Goal: Information Seeking & Learning: Learn about a topic

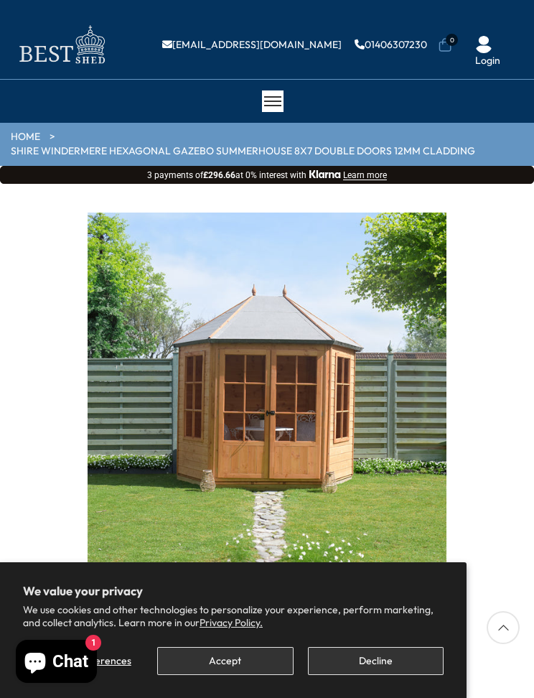
click at [242, 662] on button "Accept" at bounding box center [225, 661] width 136 height 28
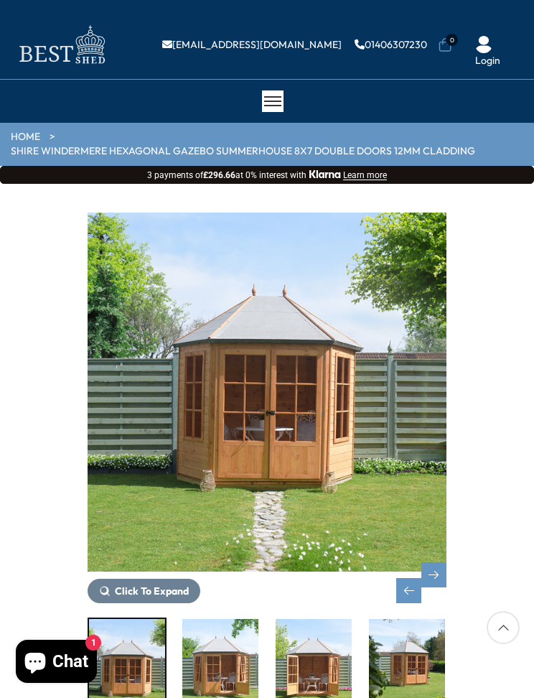
click at [444, 569] on div "Next slide" at bounding box center [433, 574] width 25 height 25
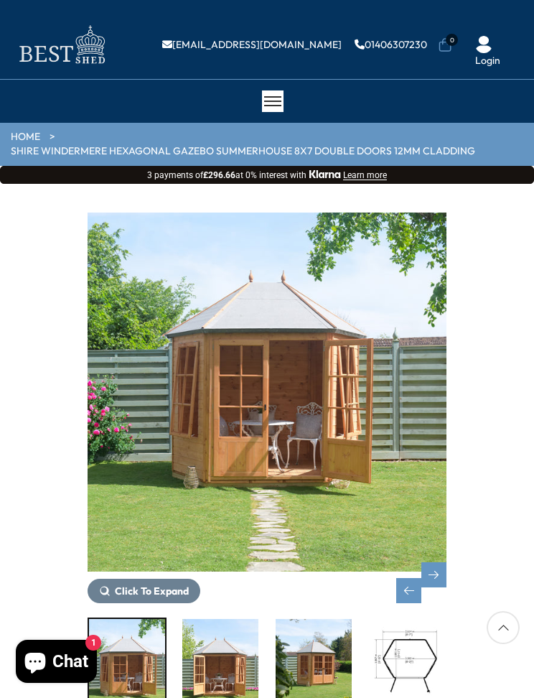
click at [442, 567] on div "Next slide" at bounding box center [433, 574] width 25 height 25
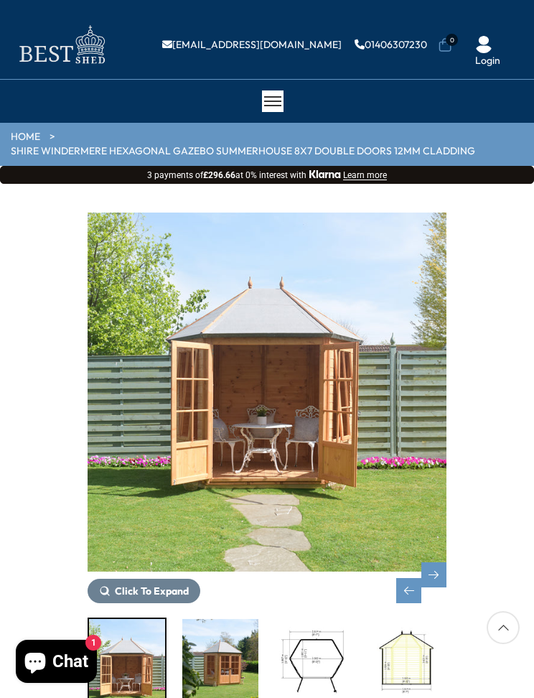
click at [446, 562] on div "Next slide" at bounding box center [433, 574] width 25 height 25
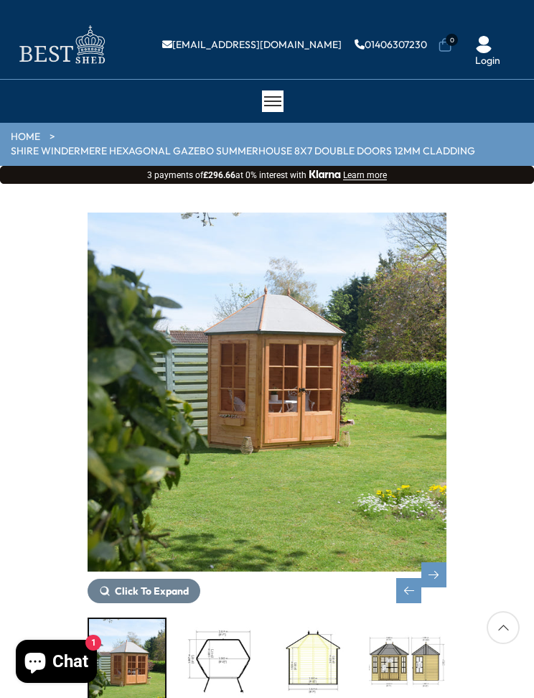
click at [431, 562] on div "Next slide" at bounding box center [433, 574] width 25 height 25
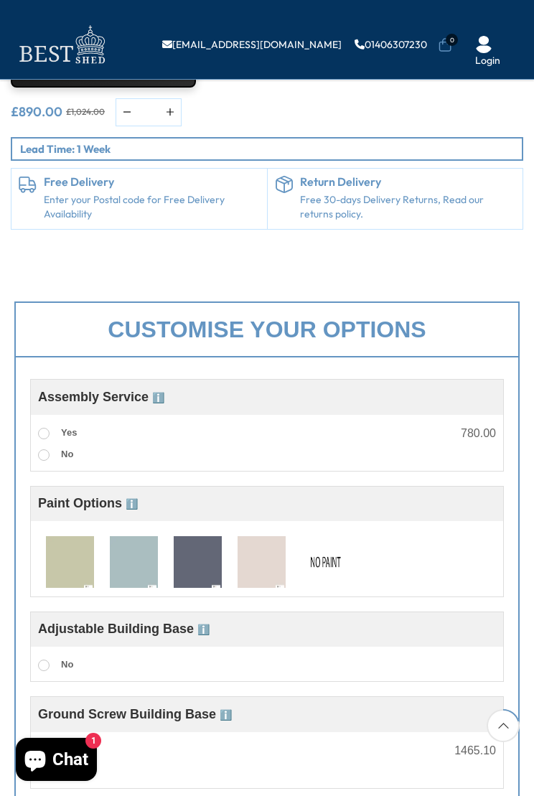
scroll to position [704, 0]
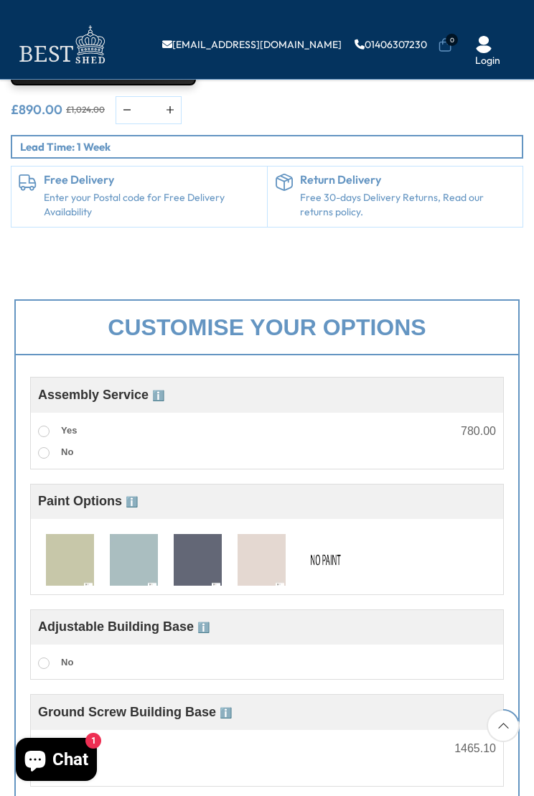
click at [80, 537] on img at bounding box center [70, 560] width 48 height 53
click at [357, 617] on div "Adjustable Building Base ℹ️" at bounding box center [267, 627] width 458 height 20
click at [252, 617] on div "Adjustable Building Base ℹ️" at bounding box center [267, 627] width 458 height 20
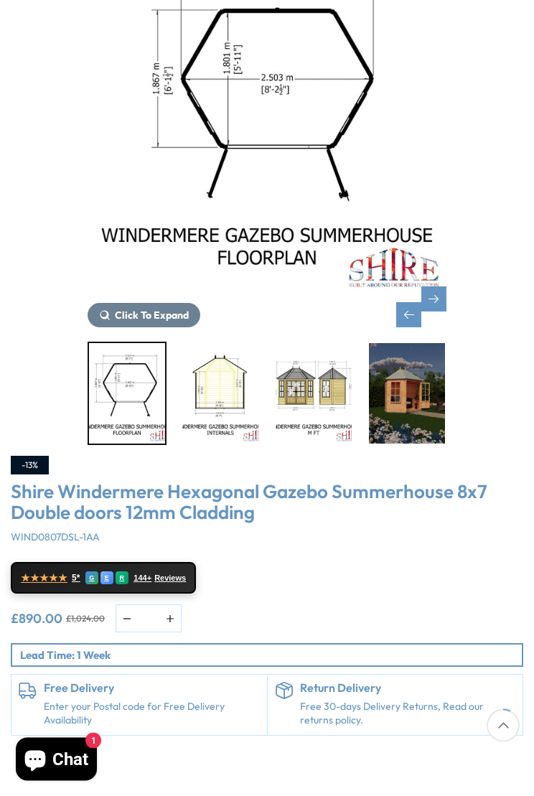
scroll to position [278, 0]
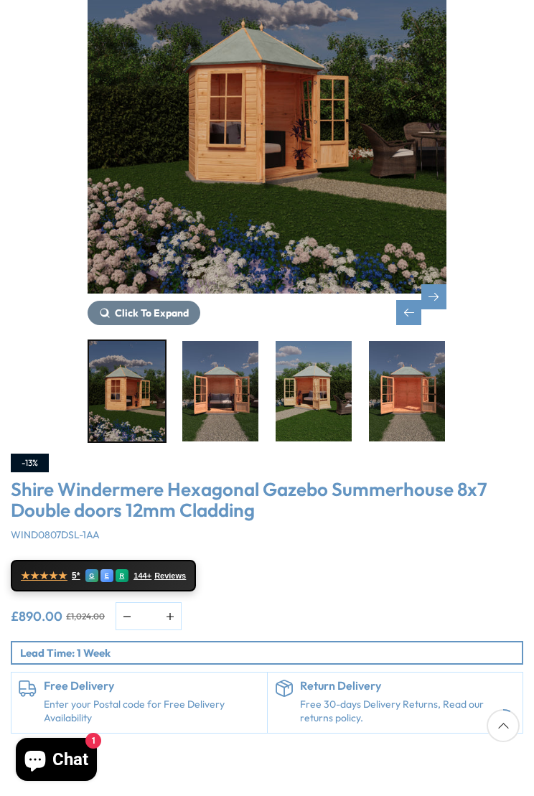
click at [434, 392] on img "11 / 14" at bounding box center [407, 391] width 76 height 101
click at [144, 307] on span "Click To Expand" at bounding box center [152, 313] width 74 height 13
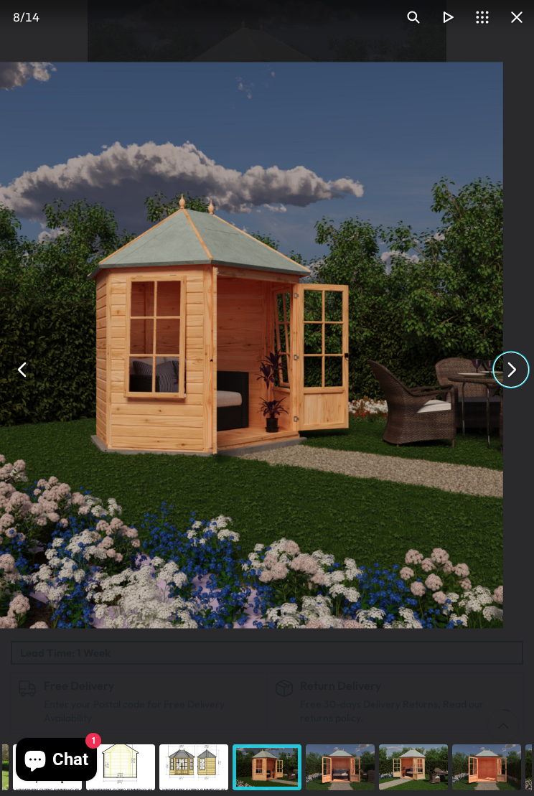
click at [512, 378] on button "You can close this modal content with the ESC key" at bounding box center [511, 370] width 34 height 34
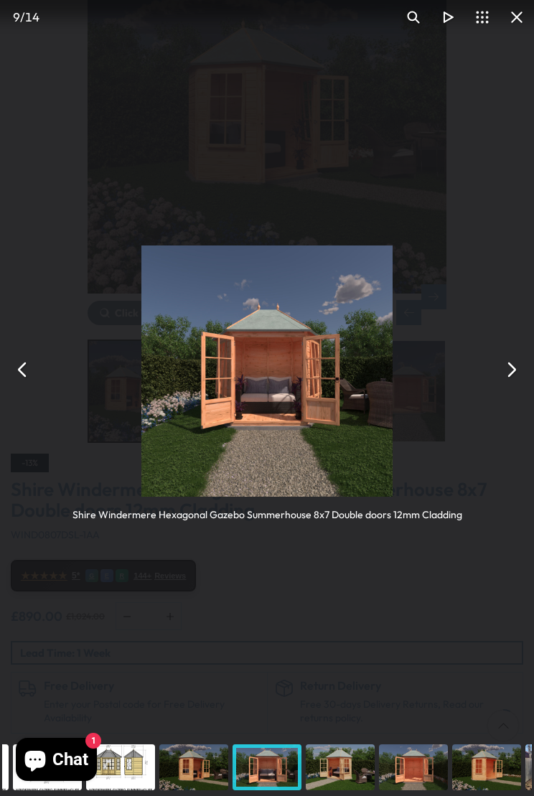
click at [503, 374] on button "You can close this modal content with the ESC key" at bounding box center [511, 370] width 34 height 34
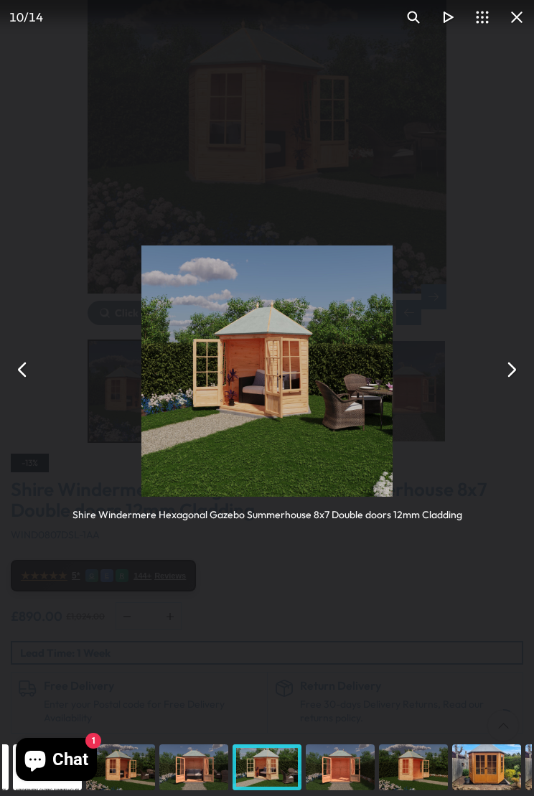
click at [520, 373] on button "You can close this modal content with the ESC key" at bounding box center [511, 370] width 34 height 34
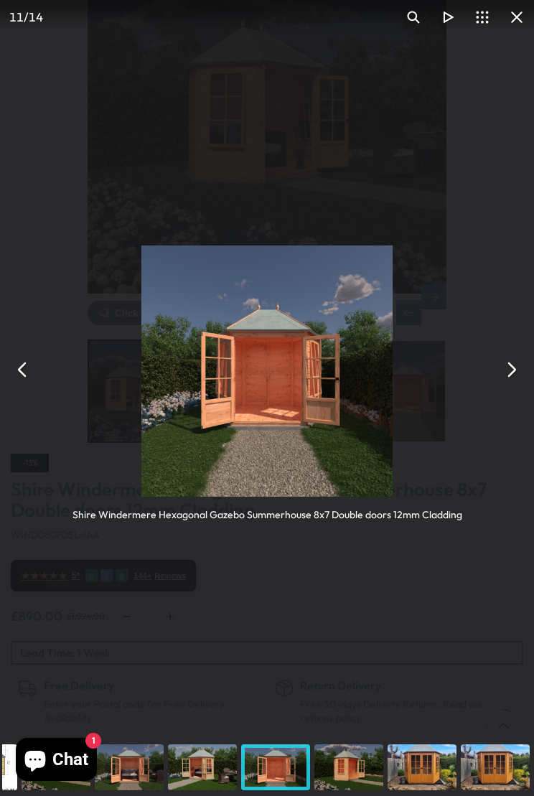
click at [506, 377] on button "You can close this modal content with the ESC key" at bounding box center [511, 370] width 34 height 34
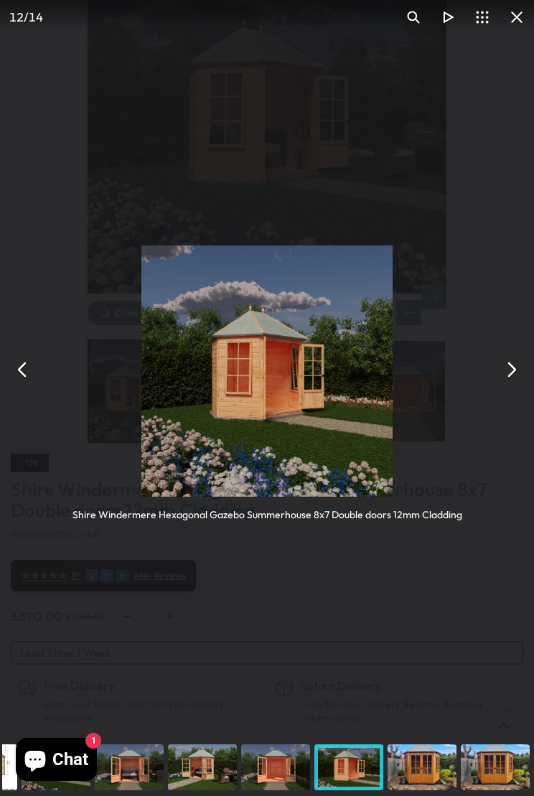
click at [521, 376] on button "You can close this modal content with the ESC key" at bounding box center [511, 370] width 34 height 34
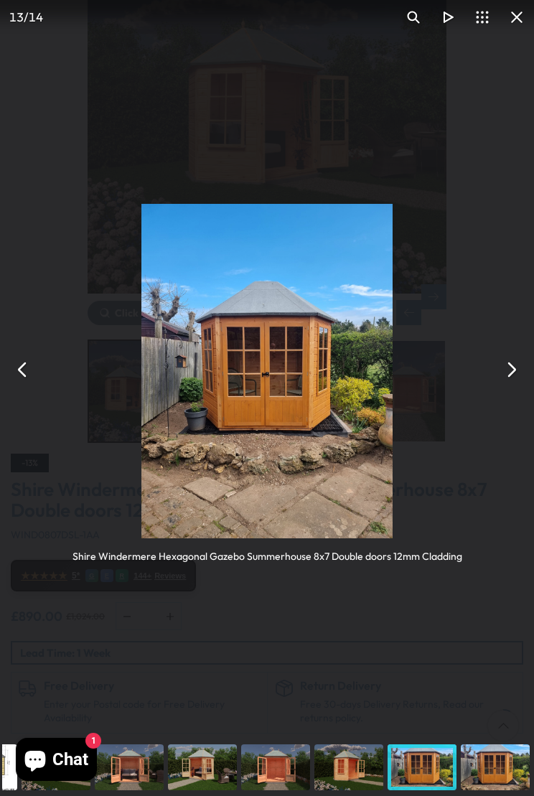
click at [521, 368] on button "You can close this modal content with the ESC key" at bounding box center [511, 370] width 34 height 34
click at [513, 376] on button "You can close this modal content with the ESC key" at bounding box center [511, 370] width 34 height 34
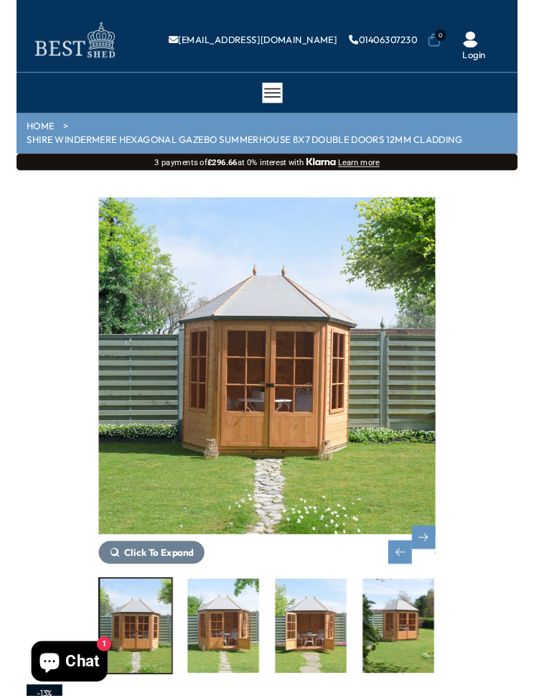
scroll to position [19, 0]
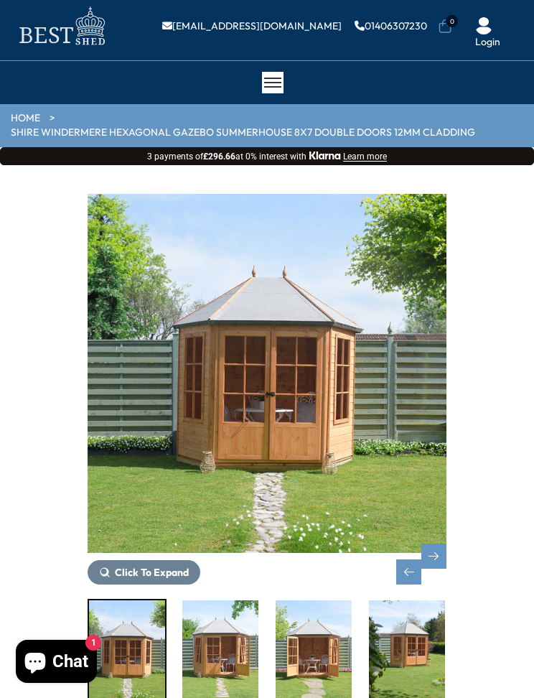
click at [275, 90] on div at bounding box center [273, 83] width 22 height 22
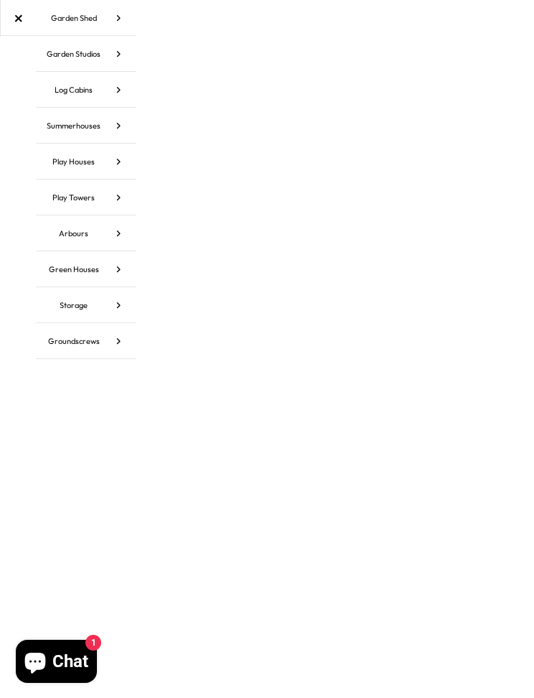
click at [116, 134] on icon at bounding box center [119, 126] width 36 height 36
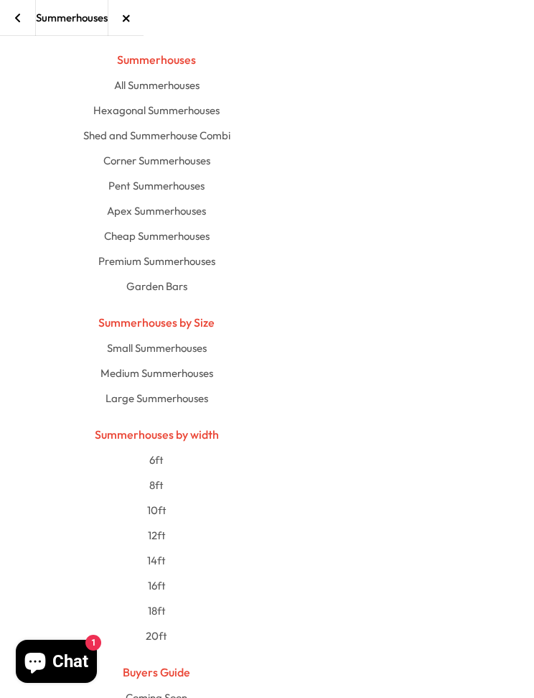
click at [158, 498] on link "10ft" at bounding box center [157, 510] width 714 height 25
click at [161, 485] on link "8ft" at bounding box center [157, 484] width 714 height 25
click at [200, 349] on link "Small Summerhouses" at bounding box center [157, 347] width 714 height 25
click at [182, 235] on link "Cheap Summerhouses" at bounding box center [157, 235] width 714 height 25
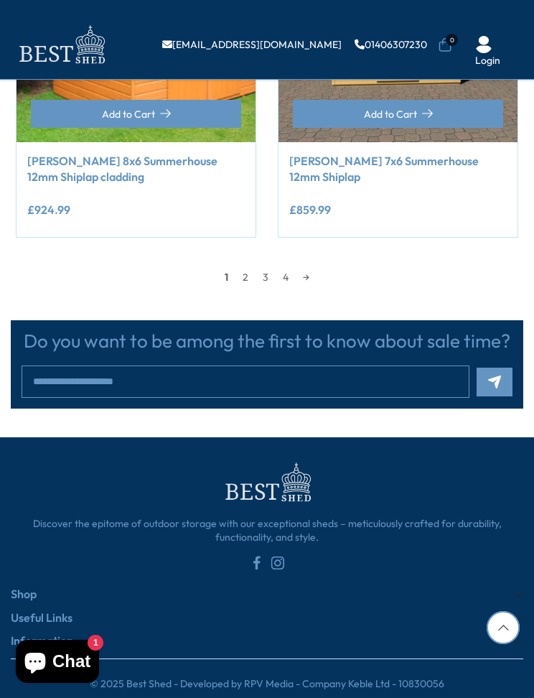
scroll to position [2164, 0]
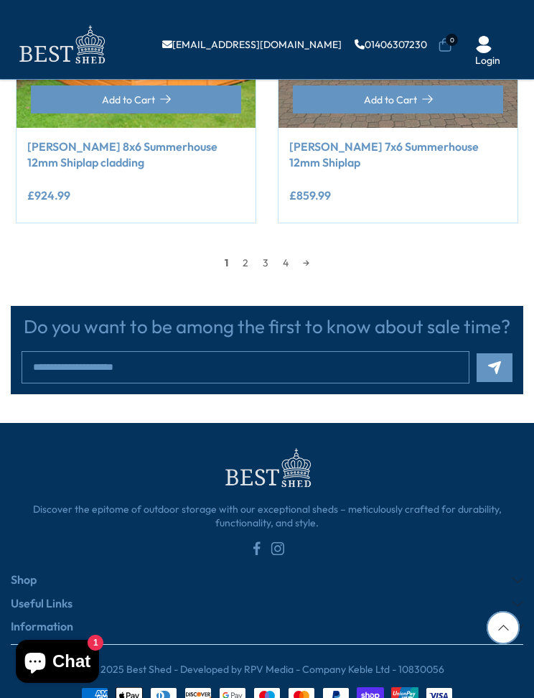
click at [52, 620] on h5 "Information" at bounding box center [267, 626] width 513 height 13
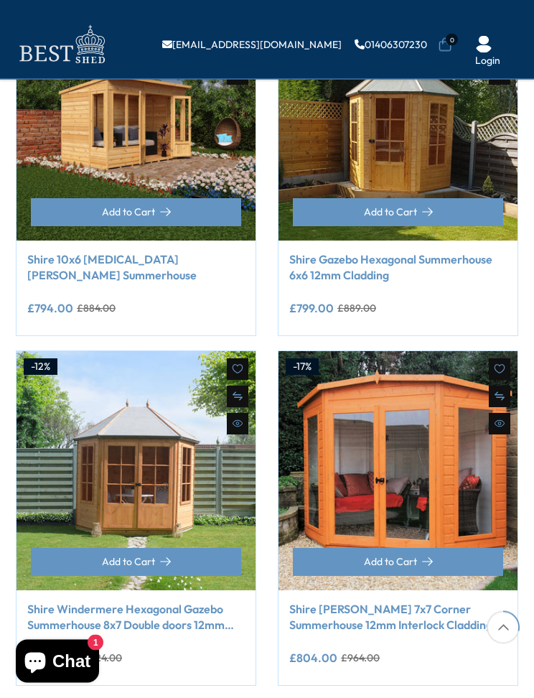
scroll to position [653, 0]
click at [217, 457] on img at bounding box center [136, 470] width 239 height 239
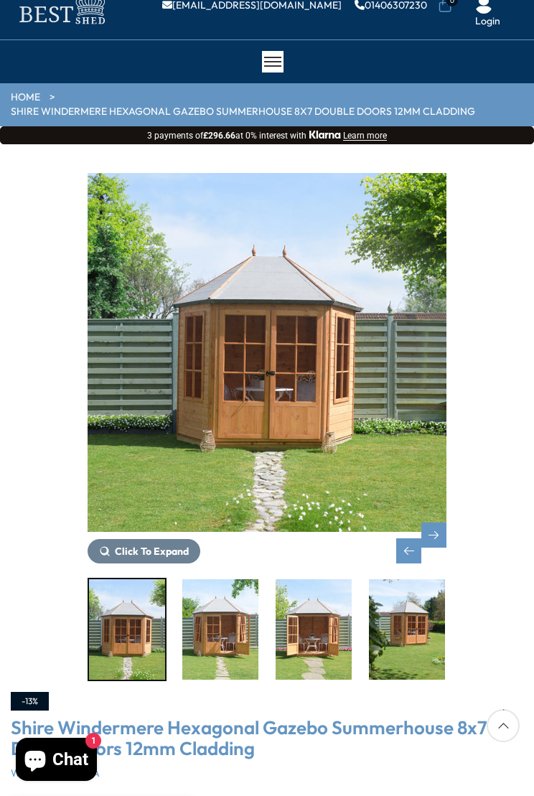
scroll to position [40, 0]
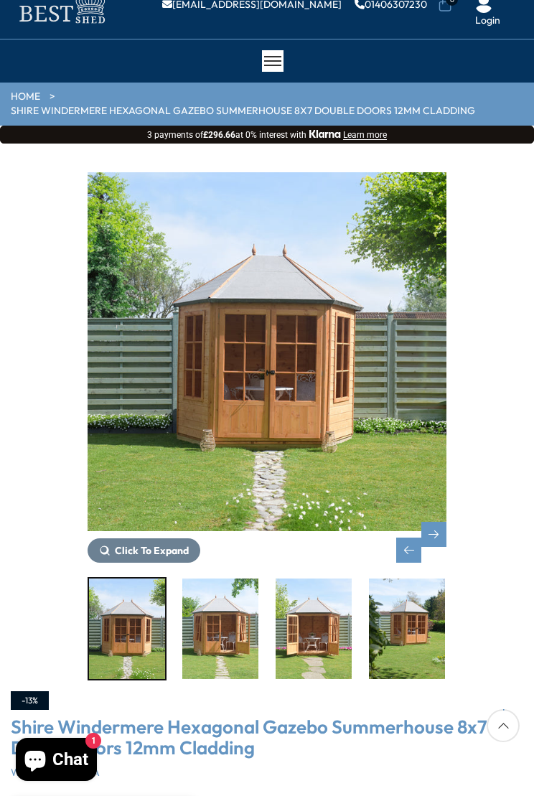
click at [164, 544] on span "Click To Expand" at bounding box center [152, 550] width 74 height 13
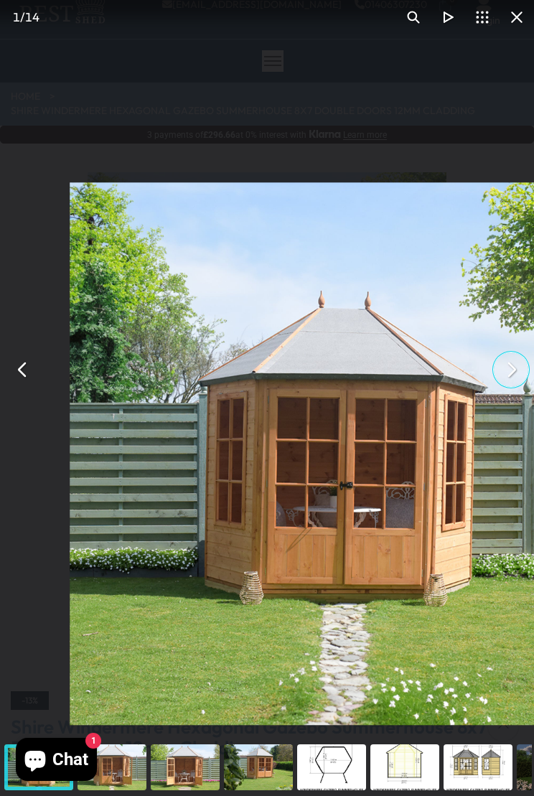
click at [521, 372] on button "You can close this modal content with the ESC key" at bounding box center [511, 370] width 34 height 34
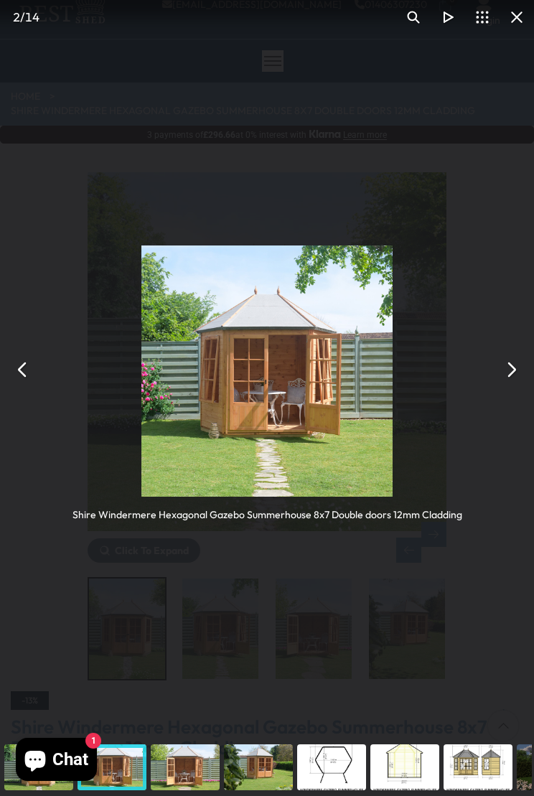
click at [521, 374] on button "You can close this modal content with the ESC key" at bounding box center [511, 370] width 34 height 34
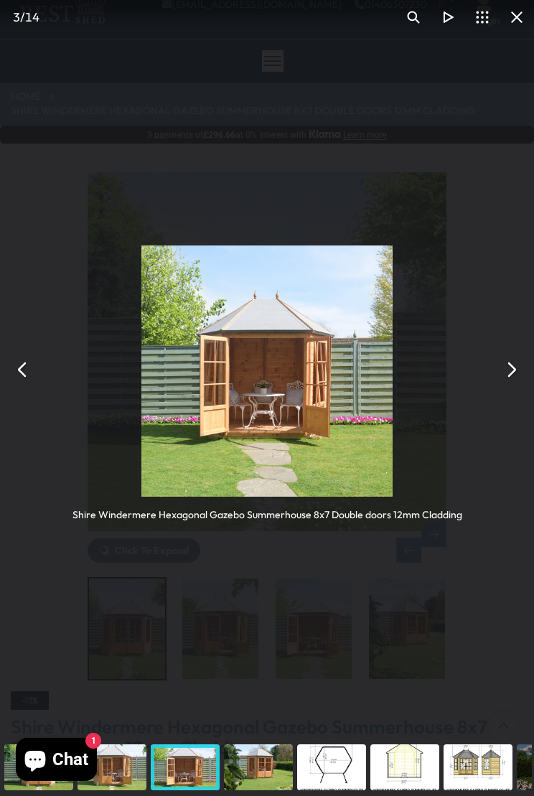
click at [521, 368] on button "You can close this modal content with the ESC key" at bounding box center [511, 370] width 34 height 34
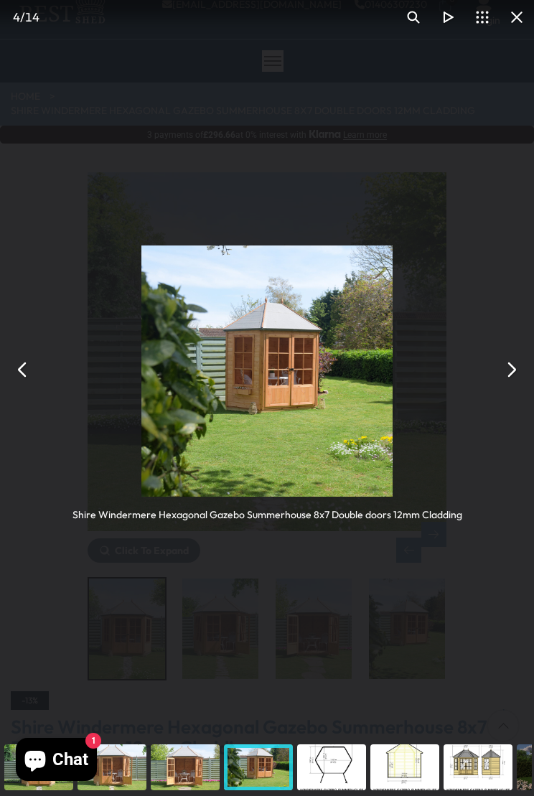
click at [521, 375] on button "You can close this modal content with the ESC key" at bounding box center [511, 370] width 34 height 34
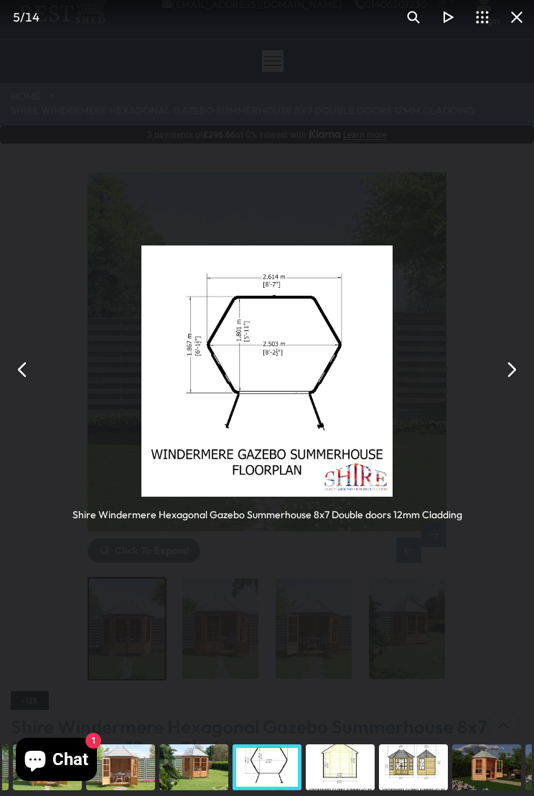
click at [525, 372] on button "You can close this modal content with the ESC key" at bounding box center [511, 370] width 34 height 34
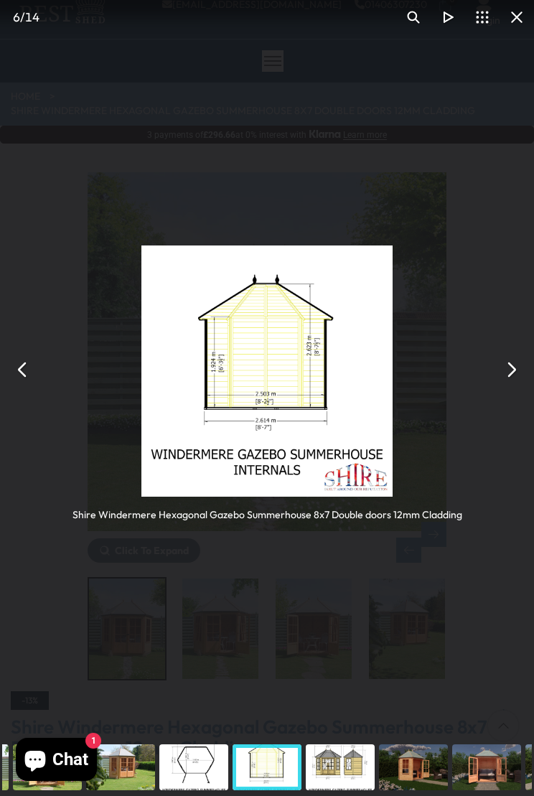
click at [528, 370] on button "You can close this modal content with the ESC key" at bounding box center [511, 370] width 34 height 34
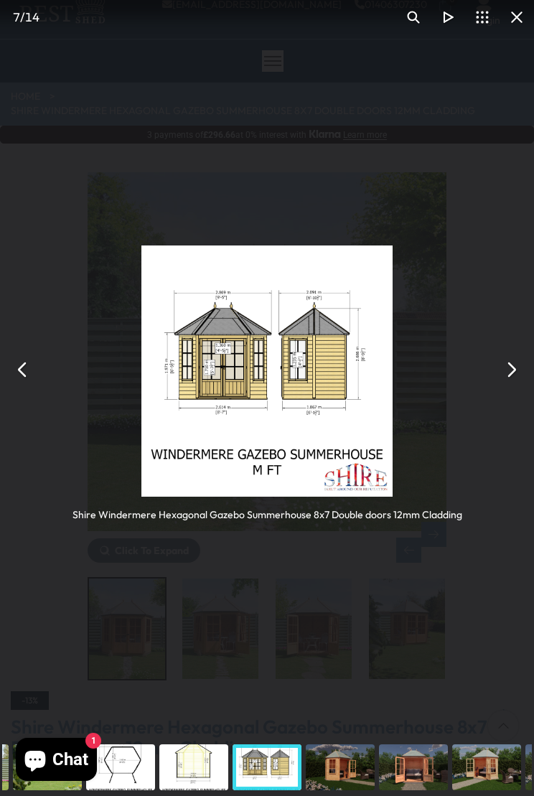
click at [508, 377] on button "You can close this modal content with the ESC key" at bounding box center [511, 370] width 34 height 34
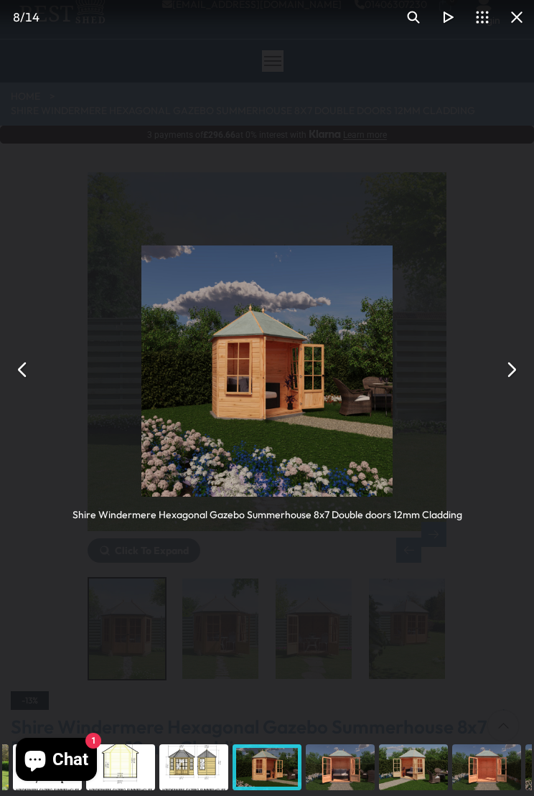
click at [521, 375] on button "You can close this modal content with the ESC key" at bounding box center [511, 370] width 34 height 34
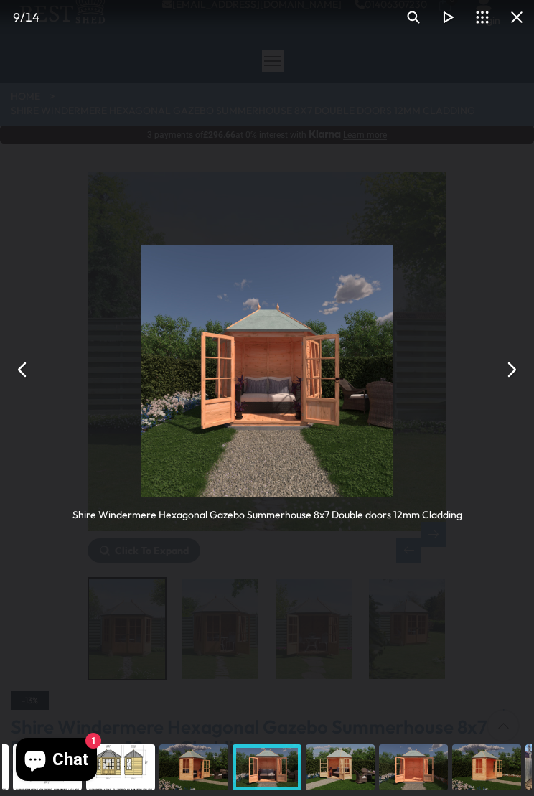
click at [520, 373] on button "You can close this modal content with the ESC key" at bounding box center [511, 370] width 34 height 34
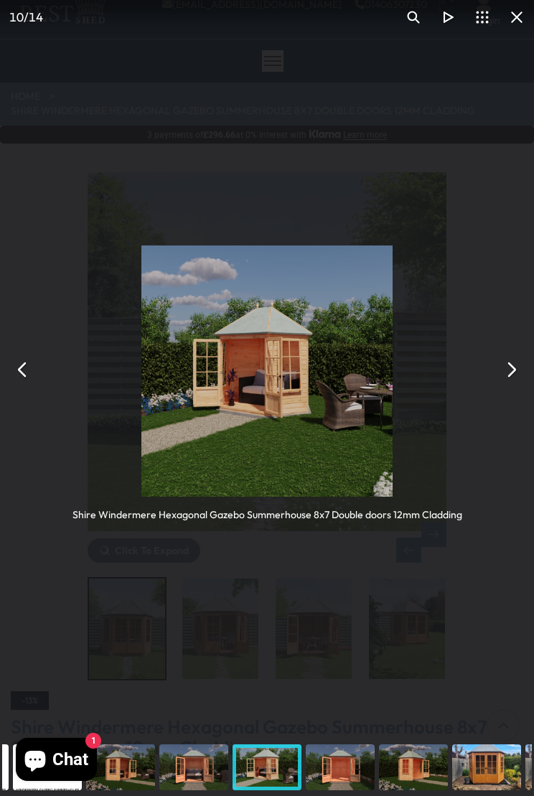
click at [513, 373] on button "You can close this modal content with the ESC key" at bounding box center [511, 370] width 34 height 34
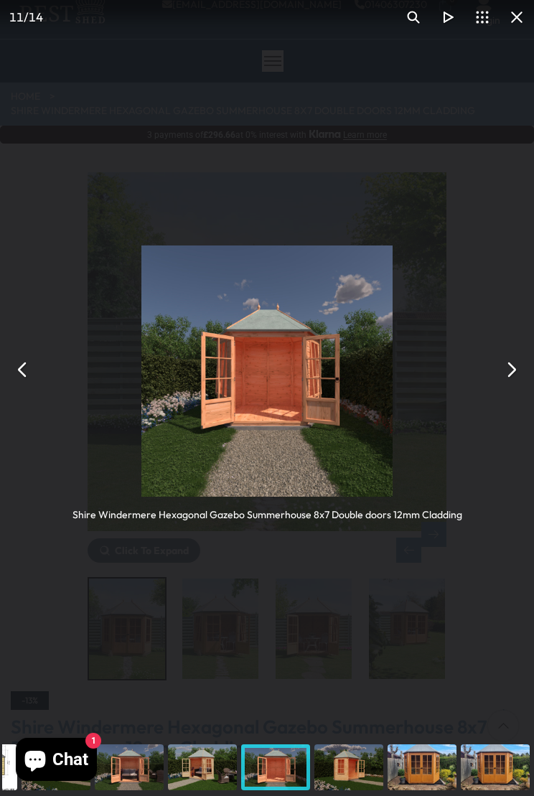
click at [508, 373] on button "You can close this modal content with the ESC key" at bounding box center [511, 370] width 34 height 34
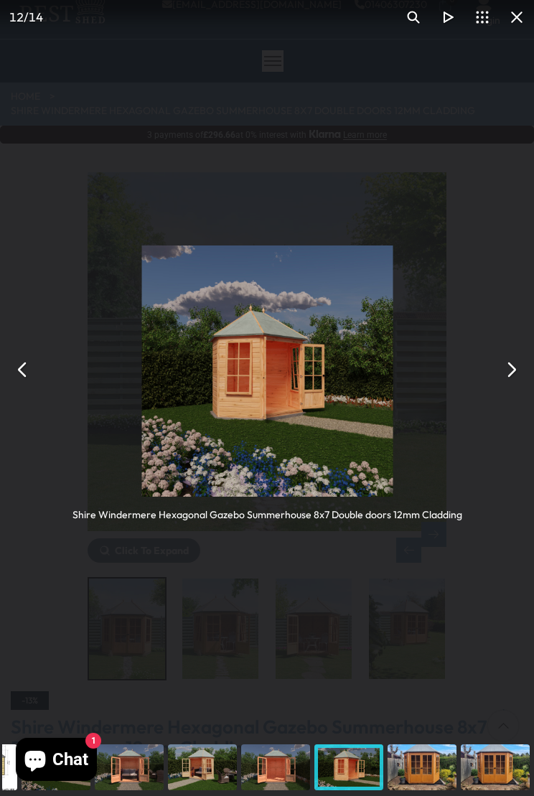
click at [506, 379] on button "You can close this modal content with the ESC key" at bounding box center [511, 370] width 34 height 34
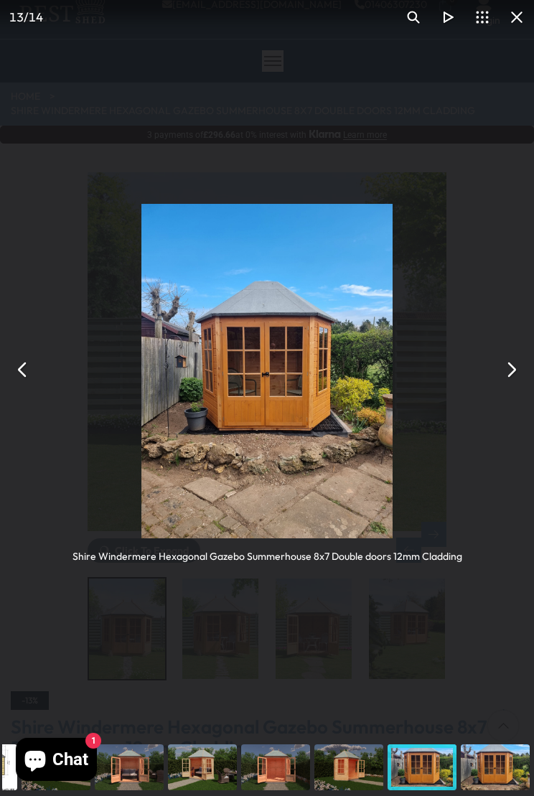
click at [520, 375] on button "You can close this modal content with the ESC key" at bounding box center [511, 370] width 34 height 34
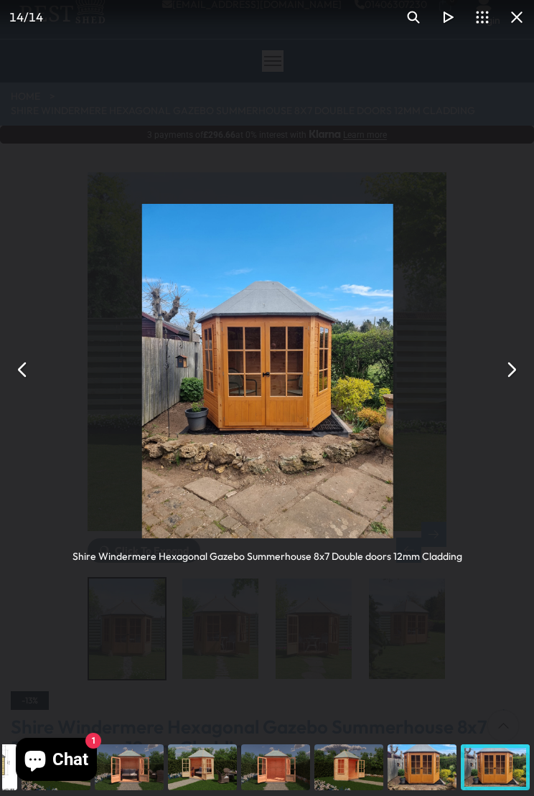
click at [526, 374] on button "You can close this modal content with the ESC key" at bounding box center [511, 370] width 34 height 34
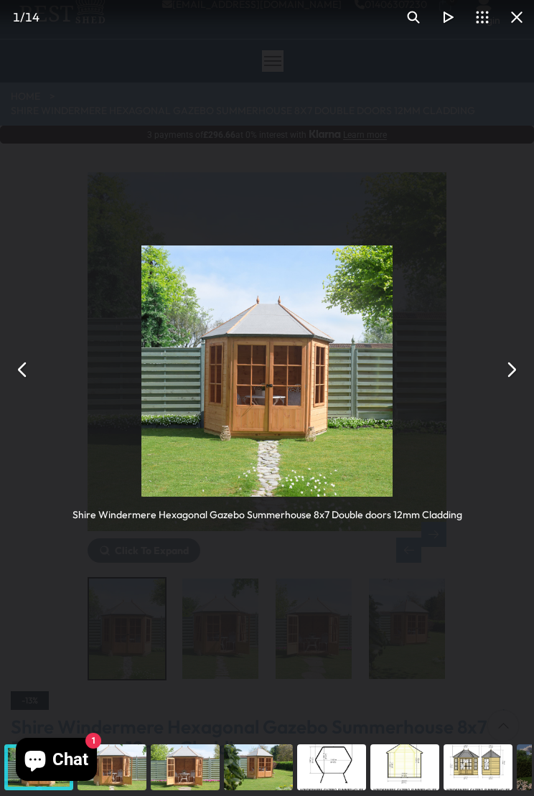
click at [523, 372] on button "You can close this modal content with the ESC key" at bounding box center [511, 370] width 34 height 34
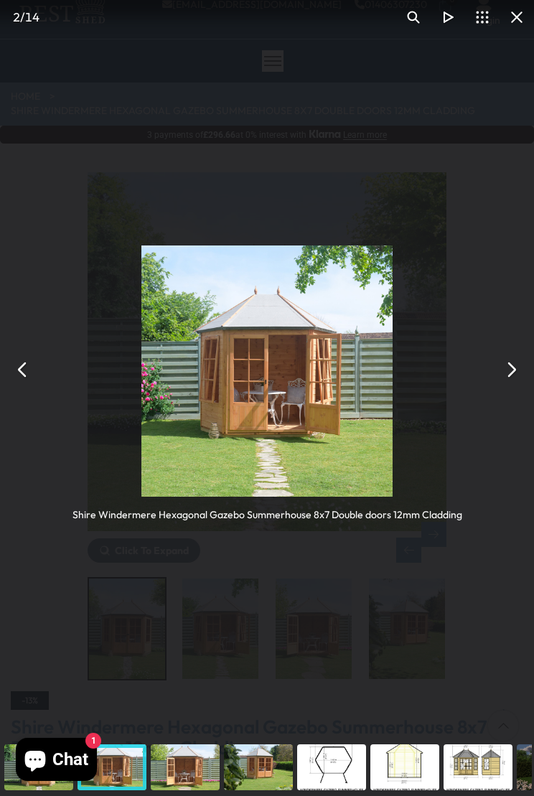
click at [27, 371] on button "You can close this modal content with the ESC key" at bounding box center [23, 370] width 34 height 34
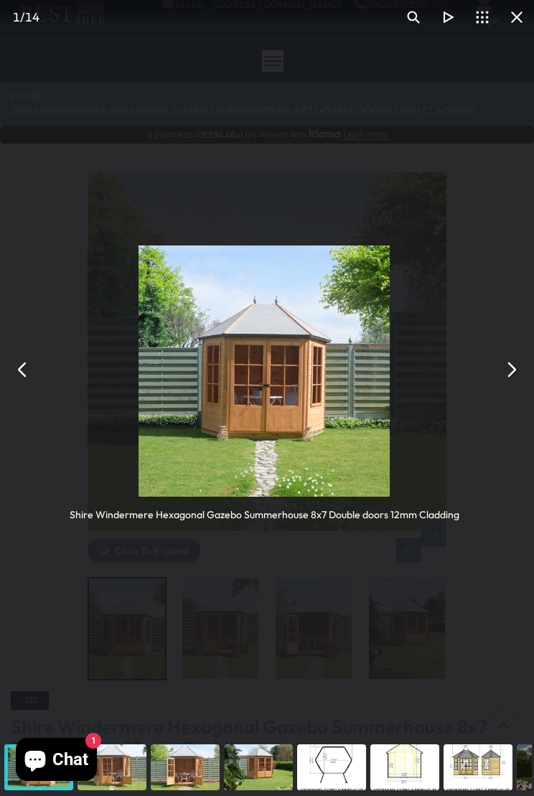
click at [25, 370] on button "You can close this modal content with the ESC key" at bounding box center [23, 370] width 34 height 34
